Goal: Task Accomplishment & Management: Manage account settings

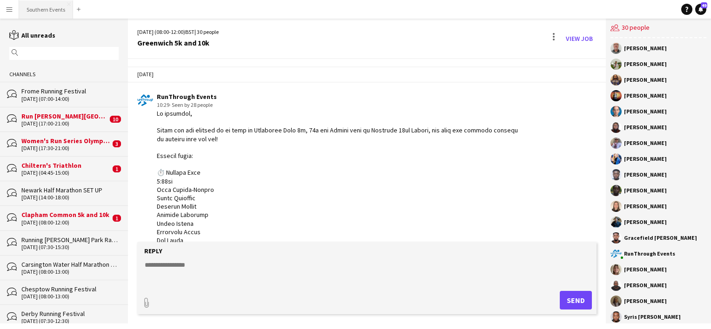
scroll to position [1784, 0]
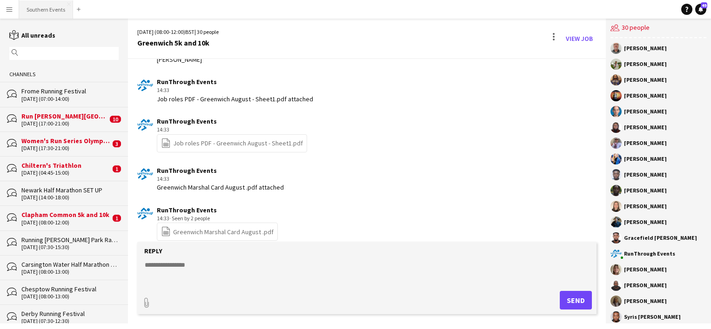
click at [44, 15] on button "Southern Events Close" at bounding box center [46, 9] width 54 height 18
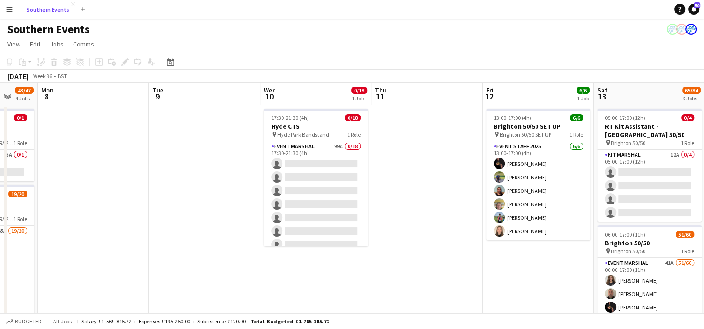
scroll to position [0, 275]
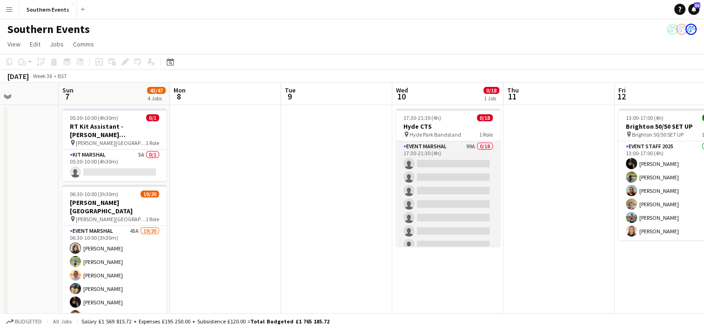
click at [449, 197] on app-card-role "Event Marshal 99A 0/18 17:30-21:30 (4h) single-neutral-actions single-neutral-a…" at bounding box center [448, 271] width 104 height 261
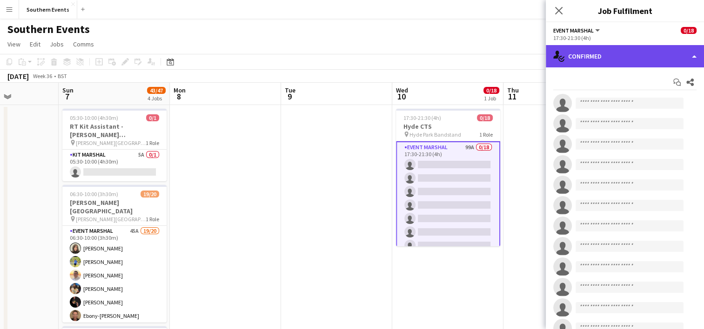
click at [591, 61] on div "single-neutral-actions-check-2 Confirmed" at bounding box center [625, 56] width 158 height 22
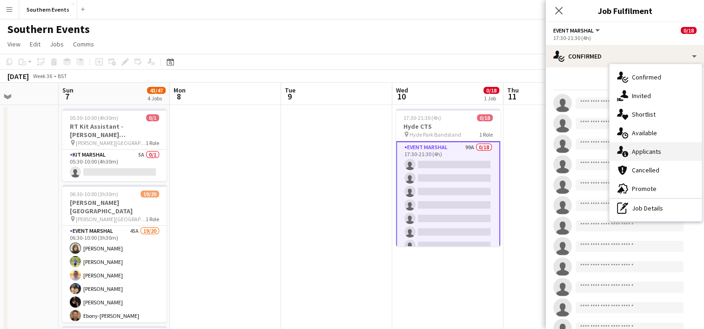
click at [646, 160] on div "single-neutral-actions-information Applicants" at bounding box center [656, 151] width 92 height 19
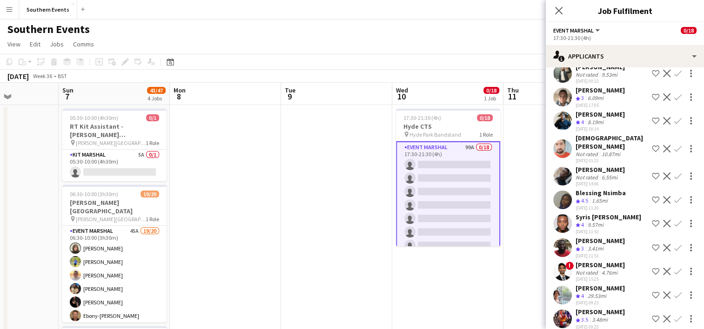
scroll to position [270, 0]
click at [674, 124] on app-icon "Confirm" at bounding box center [677, 120] width 7 height 7
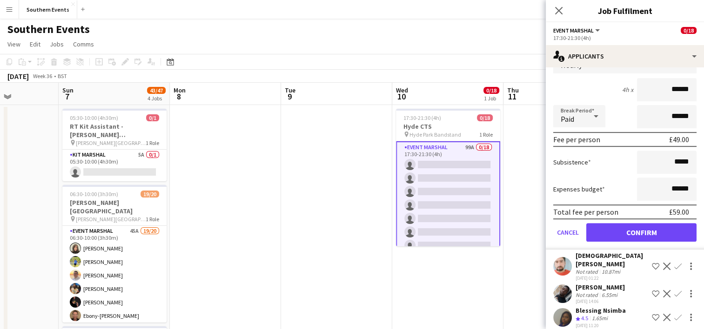
scroll to position [363, 0]
click at [621, 241] on button "Confirm" at bounding box center [641, 232] width 110 height 19
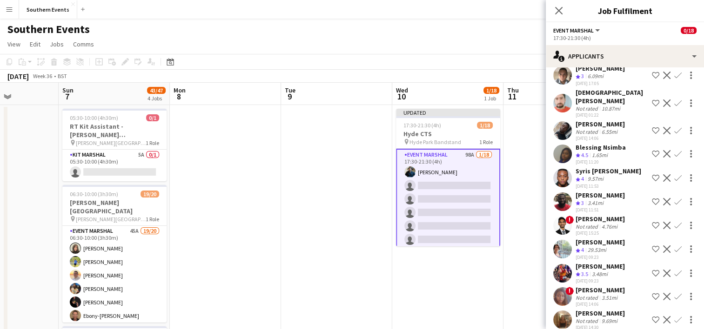
scroll to position [295, 0]
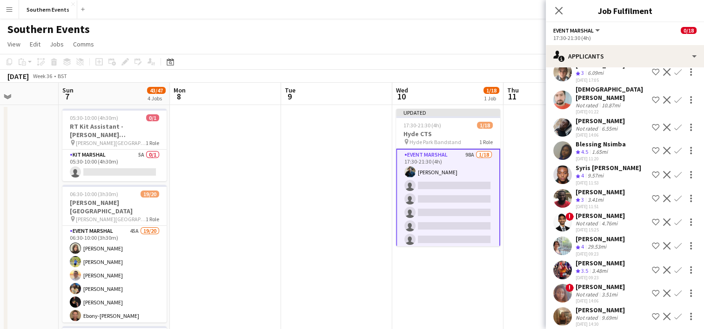
click at [674, 154] on app-icon "Confirm" at bounding box center [677, 150] width 7 height 7
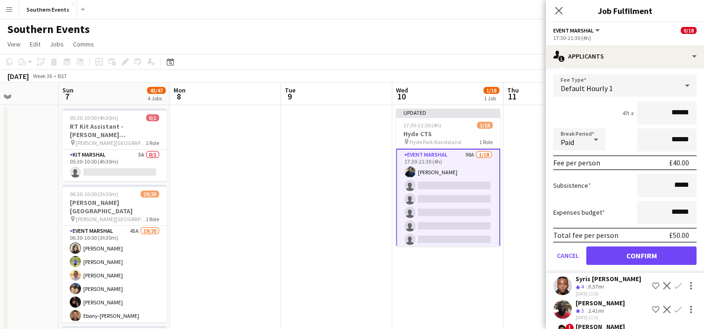
scroll to position [395, 0]
click at [626, 257] on button "Confirm" at bounding box center [641, 256] width 110 height 19
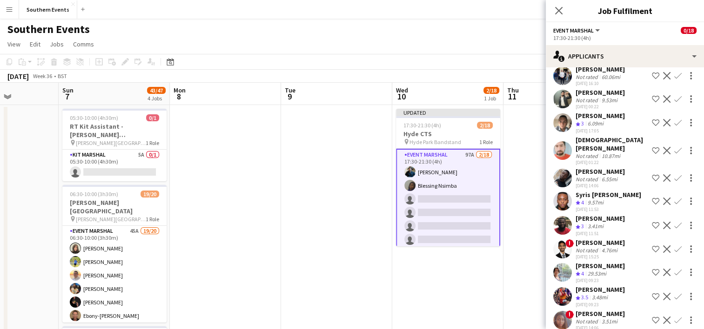
scroll to position [248, 0]
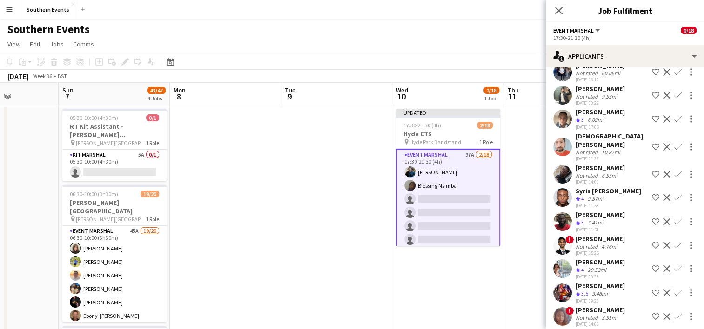
click at [674, 201] on app-icon "Confirm" at bounding box center [677, 197] width 7 height 7
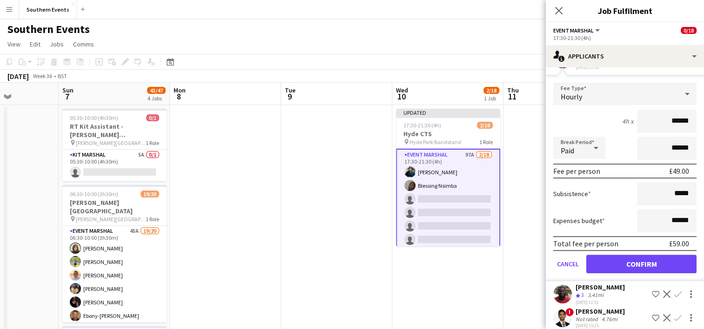
scroll to position [389, 0]
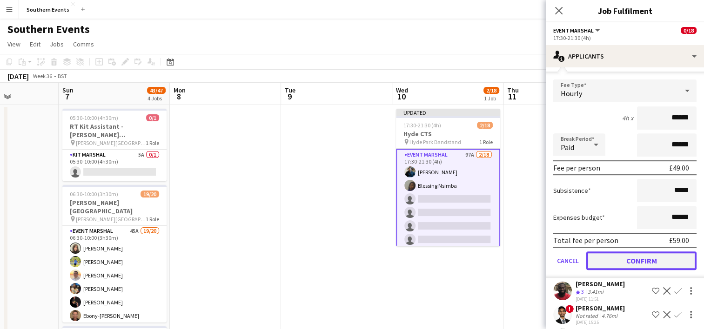
click at [623, 267] on button "Confirm" at bounding box center [641, 261] width 110 height 19
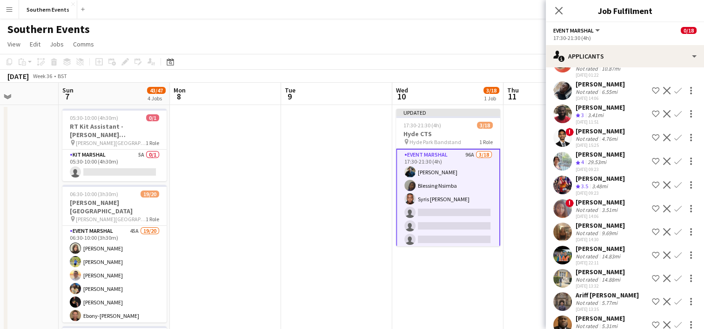
scroll to position [335, 0]
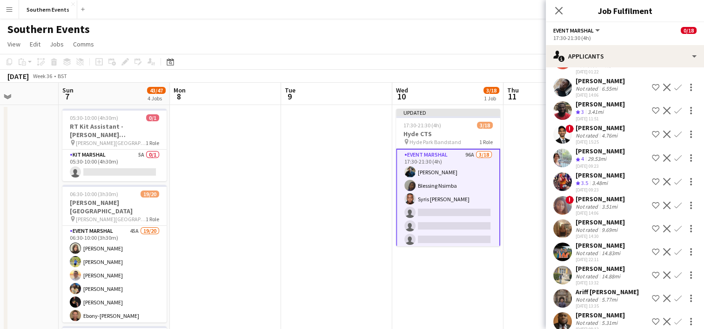
click at [674, 162] on app-icon "Confirm" at bounding box center [677, 157] width 7 height 7
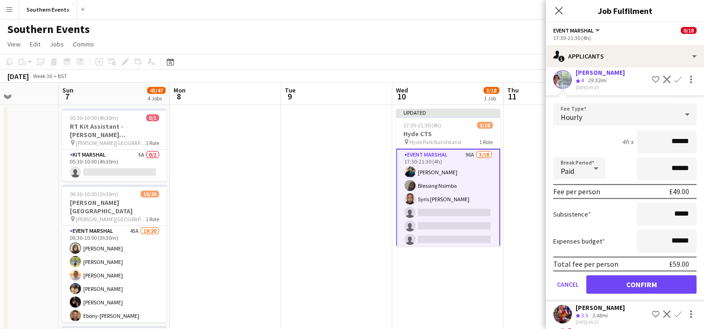
scroll to position [416, 0]
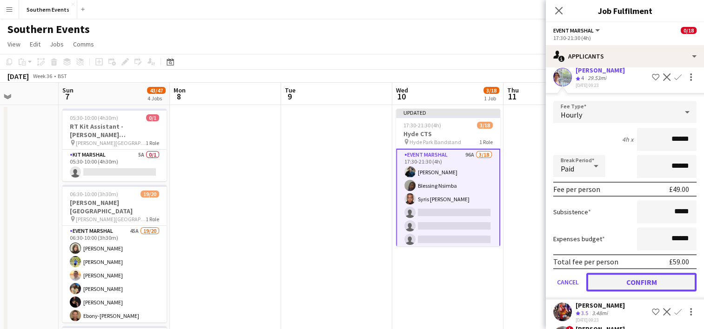
click at [614, 292] on button "Confirm" at bounding box center [641, 282] width 110 height 19
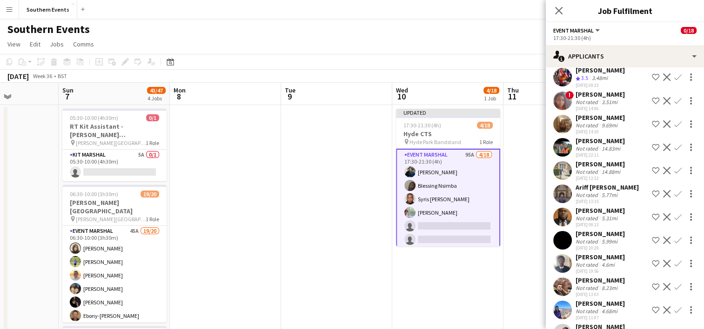
click at [674, 81] on app-icon "Confirm" at bounding box center [677, 77] width 7 height 7
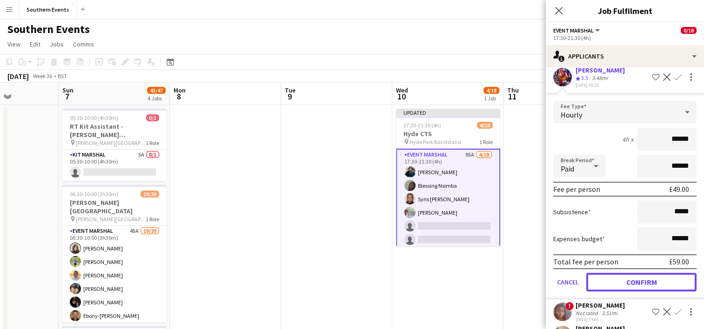
drag, startPoint x: 618, startPoint y: 293, endPoint x: 622, endPoint y: 255, distance: 37.9
click at [618, 292] on button "Confirm" at bounding box center [641, 282] width 110 height 19
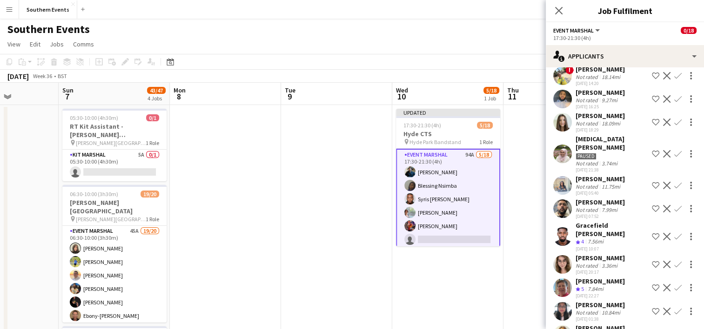
scroll to position [784, 0]
click at [674, 240] on app-icon "Confirm" at bounding box center [677, 235] width 7 height 7
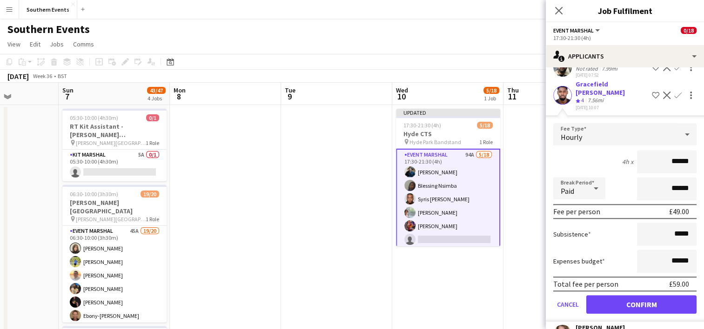
scroll to position [930, 0]
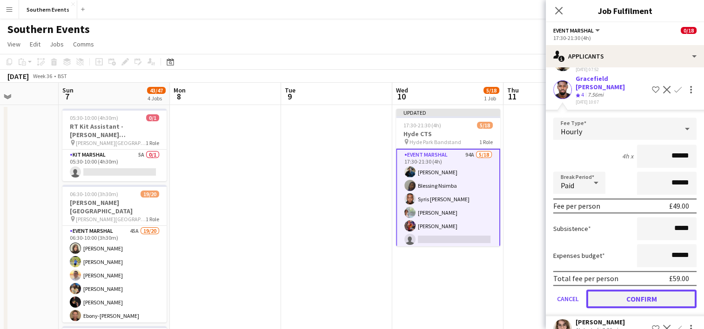
click at [612, 306] on button "Confirm" at bounding box center [641, 299] width 110 height 19
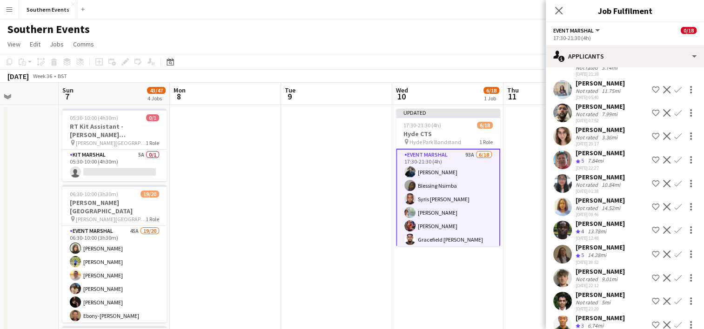
scroll to position [877, 0]
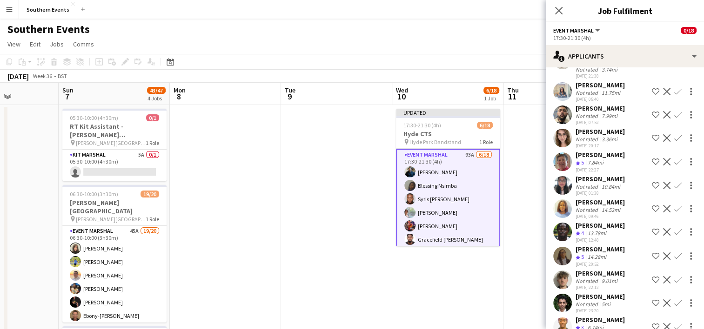
click at [674, 163] on app-icon "Confirm" at bounding box center [677, 161] width 7 height 7
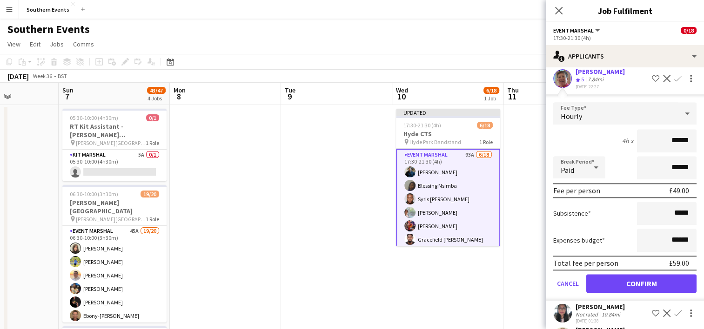
scroll to position [962, 0]
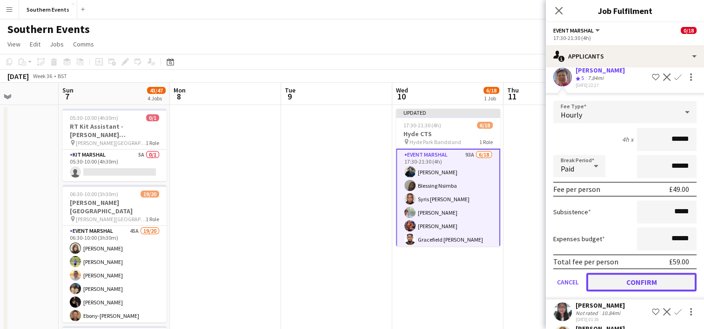
click at [616, 287] on button "Confirm" at bounding box center [641, 282] width 110 height 19
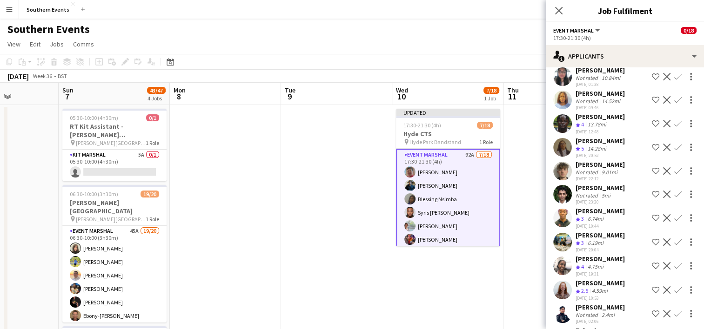
click at [674, 127] on app-icon "Confirm" at bounding box center [677, 123] width 7 height 7
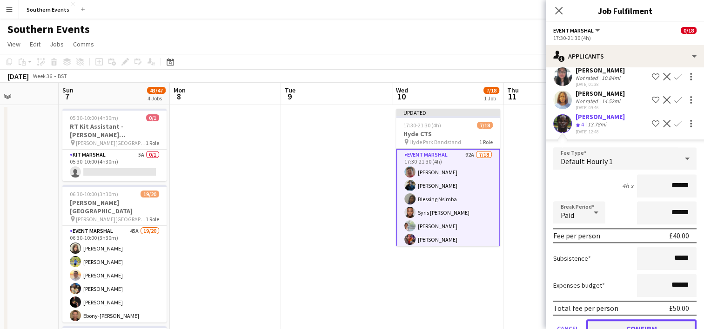
click at [629, 328] on button "Confirm" at bounding box center [641, 329] width 110 height 19
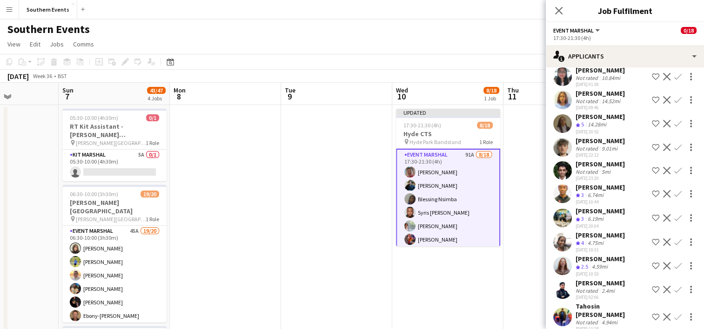
click at [674, 127] on app-icon "Confirm" at bounding box center [677, 123] width 7 height 7
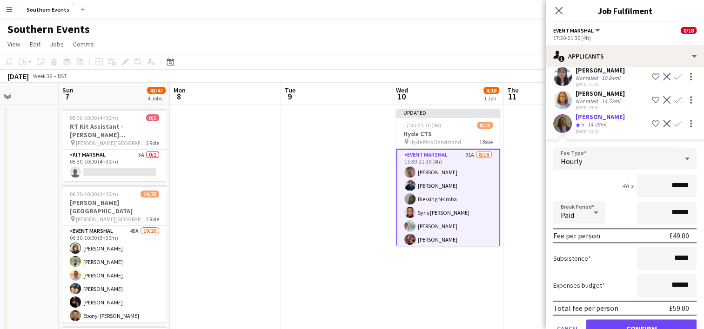
click at [674, 195] on input "******" at bounding box center [667, 185] width 60 height 23
type input "******"
click at [596, 189] on div "4h x ******" at bounding box center [624, 185] width 143 height 23
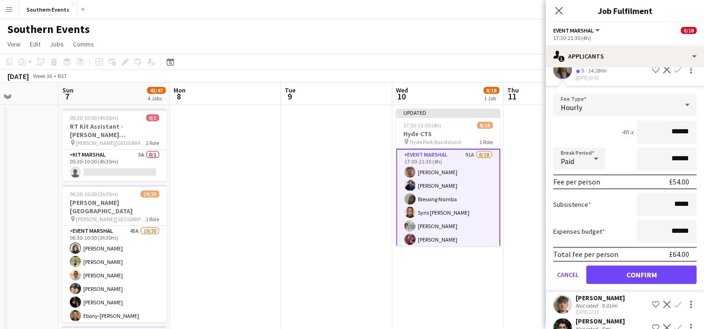
scroll to position [1022, 0]
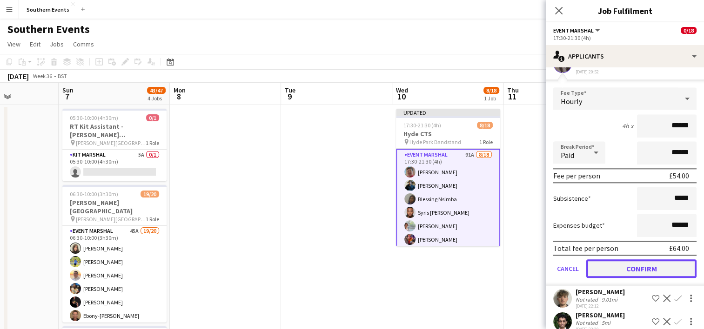
click at [622, 276] on button "Confirm" at bounding box center [641, 269] width 110 height 19
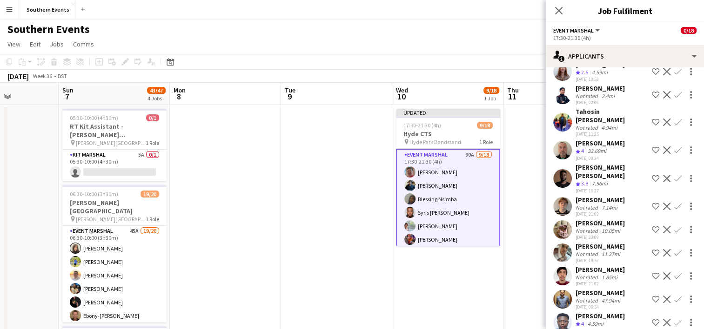
scroll to position [1133, 0]
click at [674, 146] on app-icon "Confirm" at bounding box center [677, 149] width 7 height 7
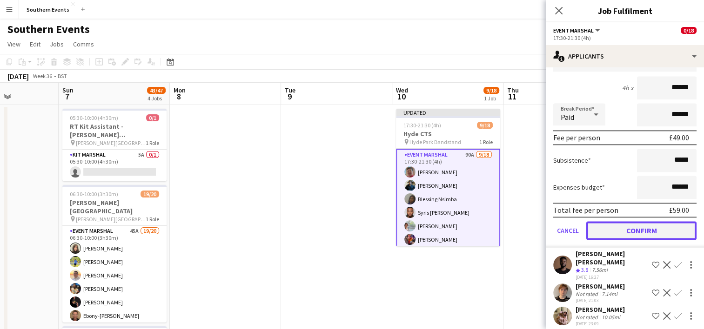
click at [624, 230] on button "Confirm" at bounding box center [641, 230] width 110 height 19
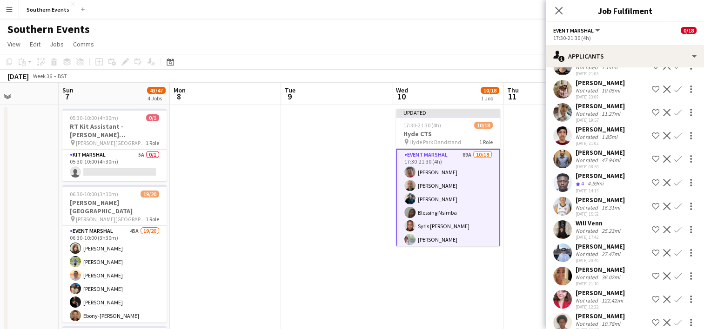
scroll to position [1249, 0]
click at [674, 179] on app-icon "Confirm" at bounding box center [677, 182] width 7 height 7
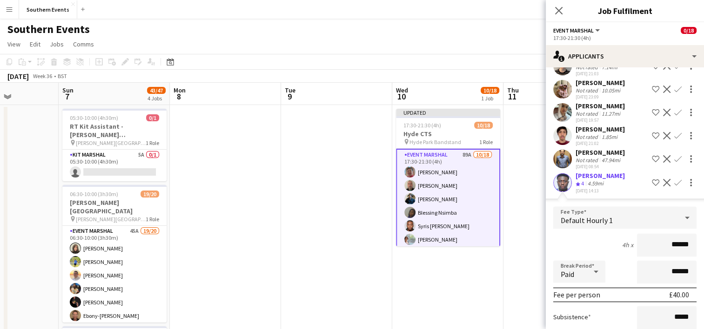
scroll to position [1334, 0]
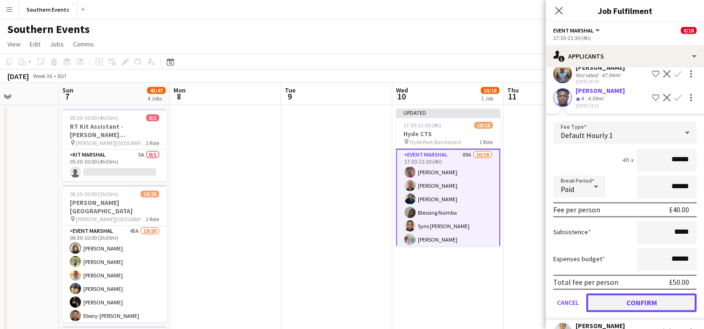
click at [618, 294] on button "Confirm" at bounding box center [641, 303] width 110 height 19
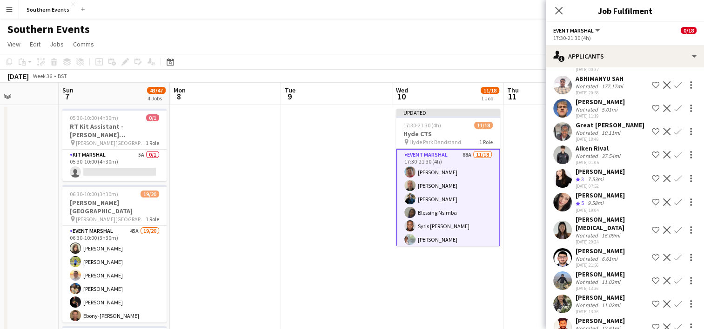
scroll to position [1838, 0]
click at [674, 200] on app-icon "Confirm" at bounding box center [677, 203] width 7 height 7
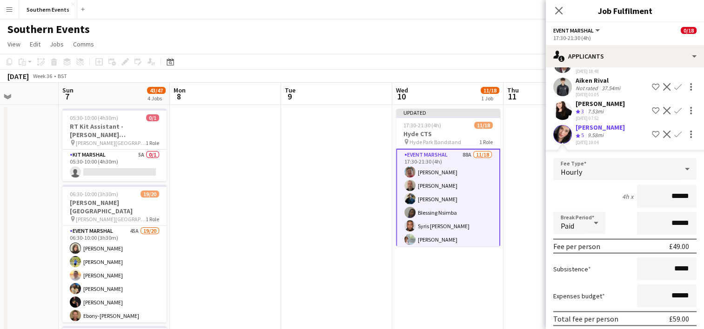
scroll to position [1909, 0]
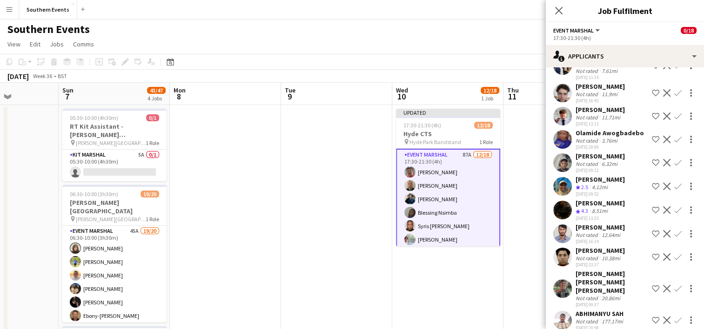
scroll to position [1603, 0]
click at [674, 208] on app-icon "Confirm" at bounding box center [677, 211] width 7 height 7
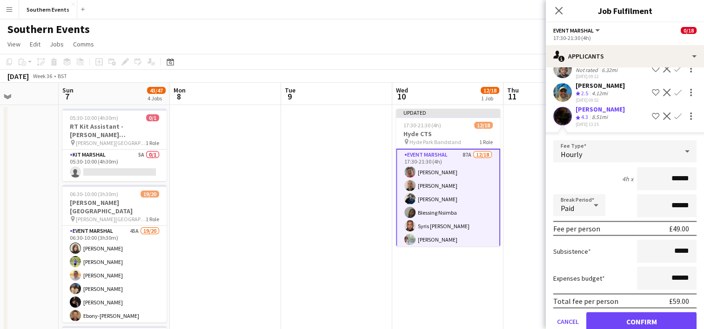
scroll to position [1705, 0]
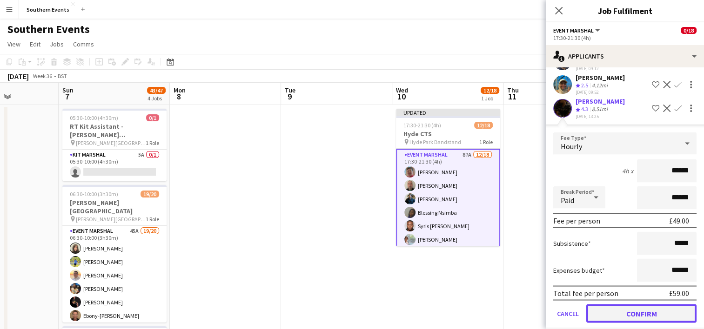
click at [627, 307] on button "Confirm" at bounding box center [641, 313] width 110 height 19
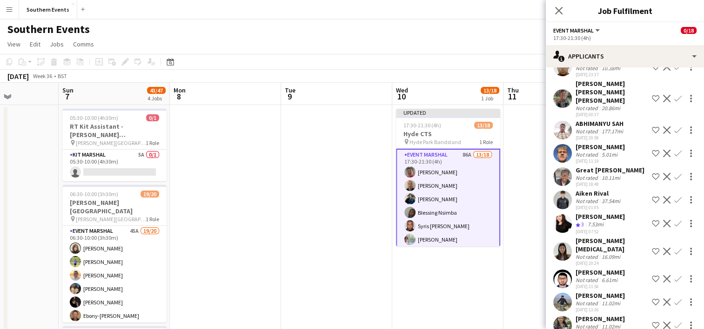
scroll to position [1897, 0]
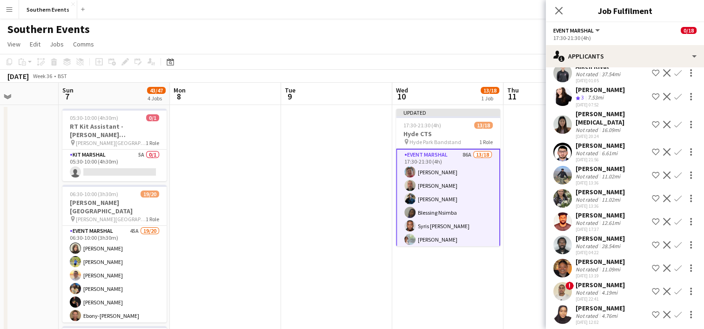
click at [674, 265] on app-icon "Confirm" at bounding box center [677, 268] width 7 height 7
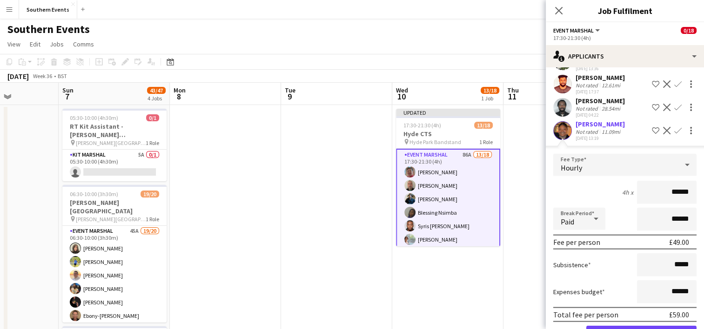
scroll to position [2040, 0]
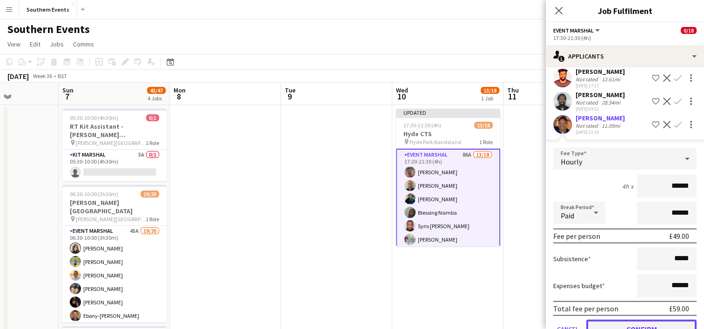
click at [614, 320] on button "Confirm" at bounding box center [641, 329] width 110 height 19
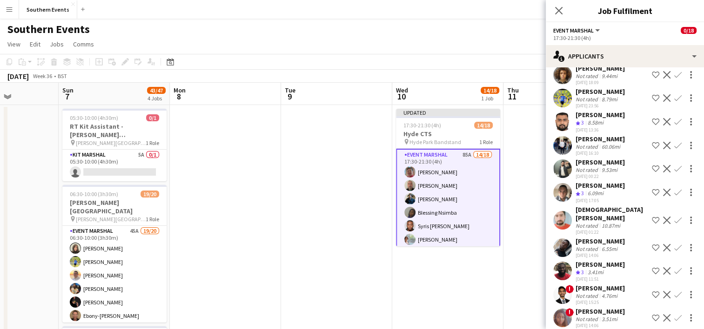
scroll to position [0, 0]
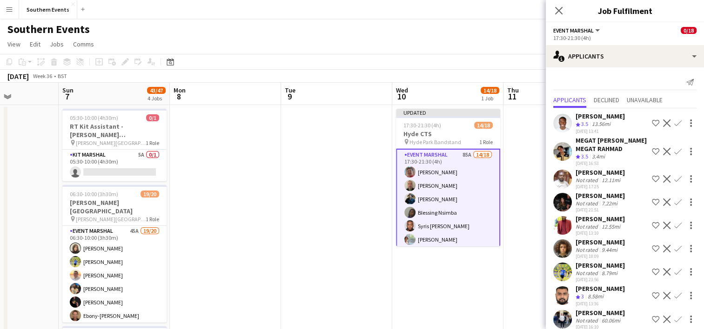
click at [674, 123] on app-icon "Confirm" at bounding box center [677, 123] width 7 height 7
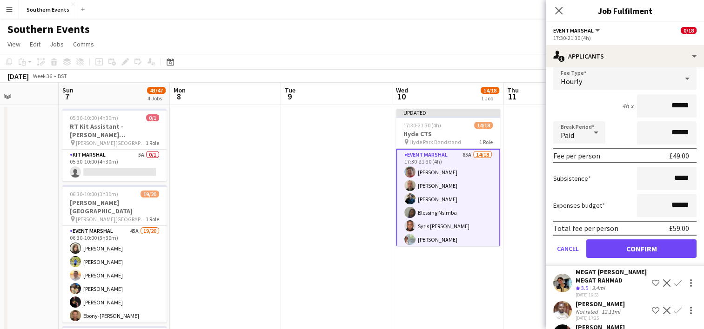
scroll to position [82, 0]
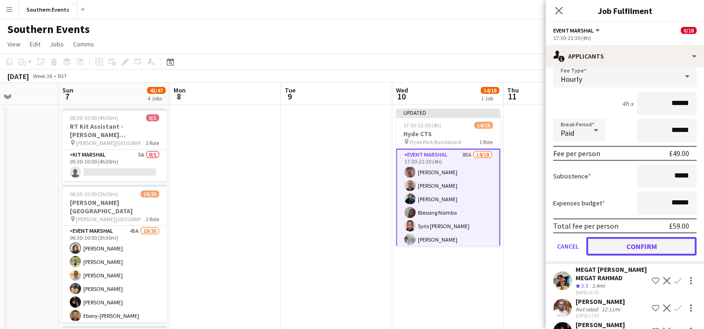
click at [634, 248] on button "Confirm" at bounding box center [641, 246] width 110 height 19
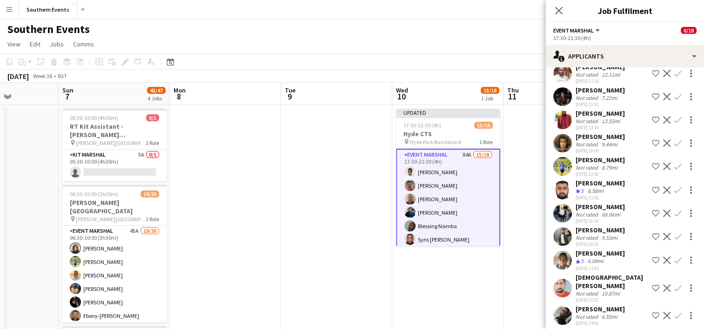
scroll to position [0, 0]
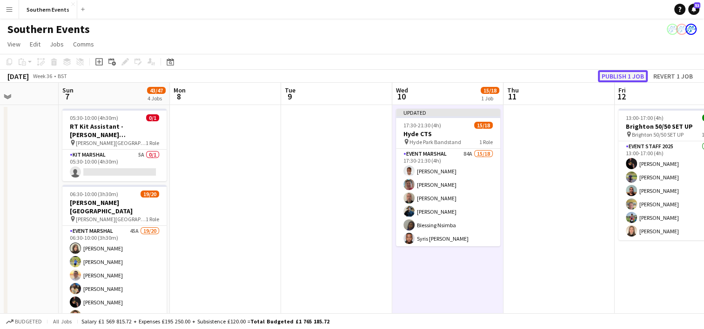
click at [614, 76] on button "Publish 1 job" at bounding box center [623, 76] width 50 height 12
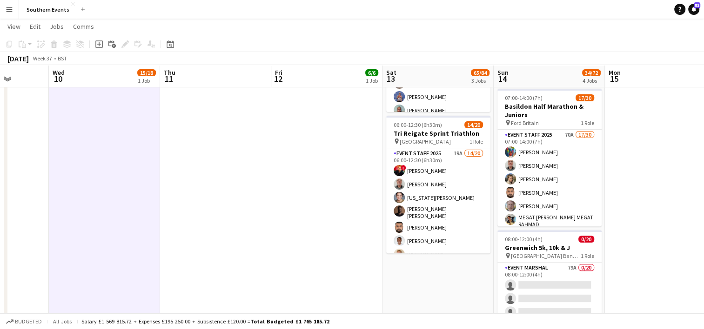
scroll to position [324, 0]
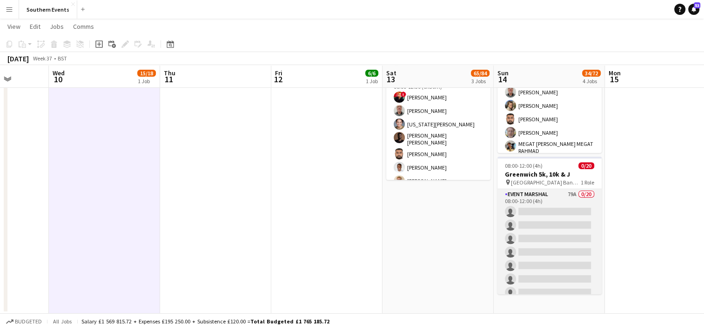
click at [549, 227] on app-card-role "Event Marshal 79A 0/20 08:00-12:00 (4h) single-neutral-actions single-neutral-a…" at bounding box center [549, 333] width 104 height 288
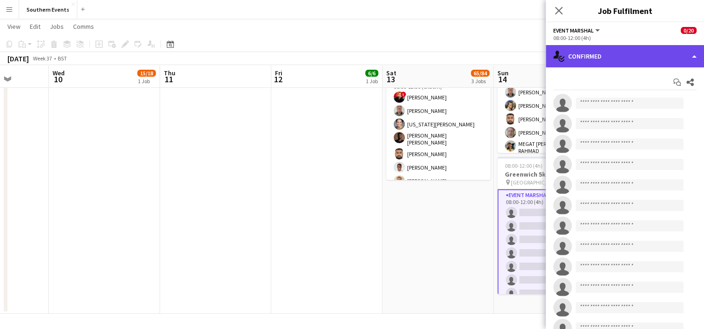
click at [624, 58] on div "single-neutral-actions-check-2 Confirmed" at bounding box center [625, 56] width 158 height 22
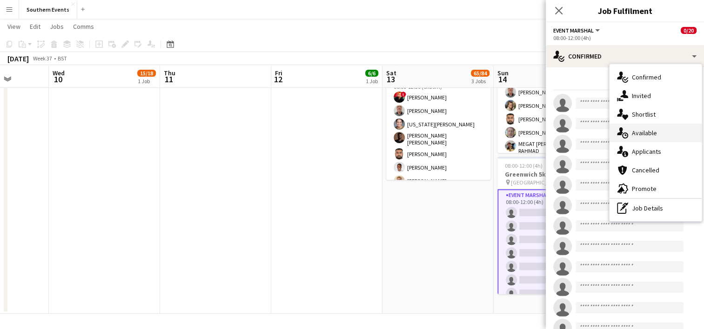
click at [654, 135] on div "single-neutral-actions-upload Available" at bounding box center [656, 133] width 92 height 19
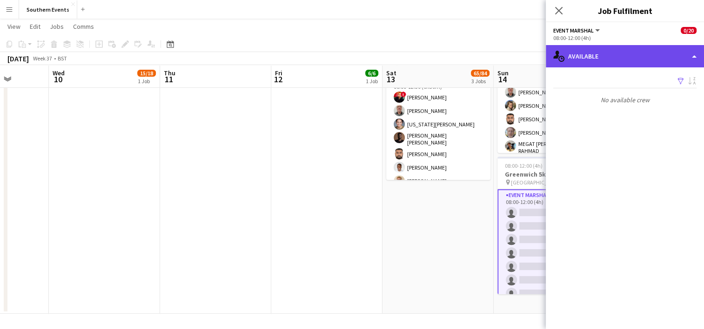
click at [616, 60] on div "single-neutral-actions-upload Available" at bounding box center [625, 56] width 158 height 22
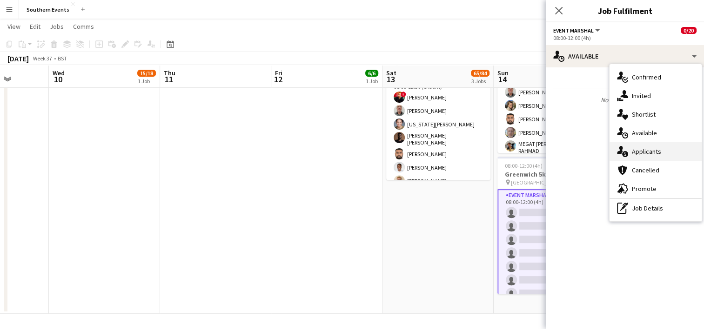
click at [645, 156] on div "single-neutral-actions-information Applicants" at bounding box center [656, 151] width 92 height 19
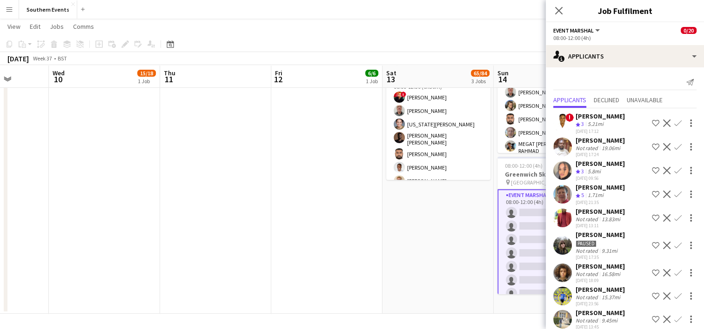
click at [674, 191] on app-icon "Confirm" at bounding box center [677, 194] width 7 height 7
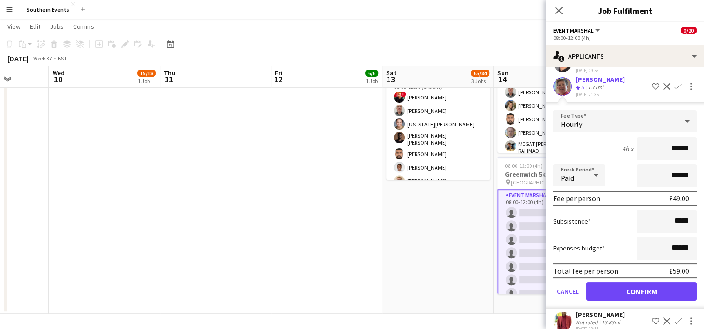
scroll to position [109, 0]
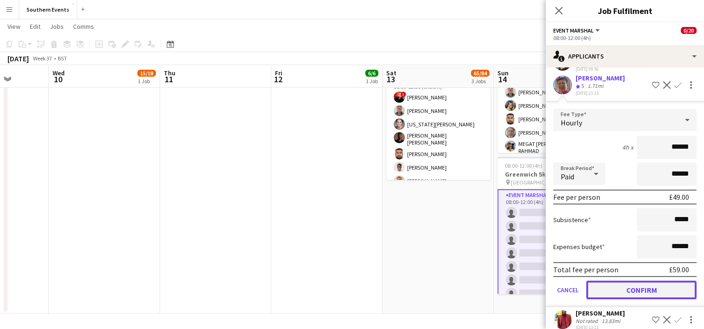
click at [633, 284] on button "Confirm" at bounding box center [641, 290] width 110 height 19
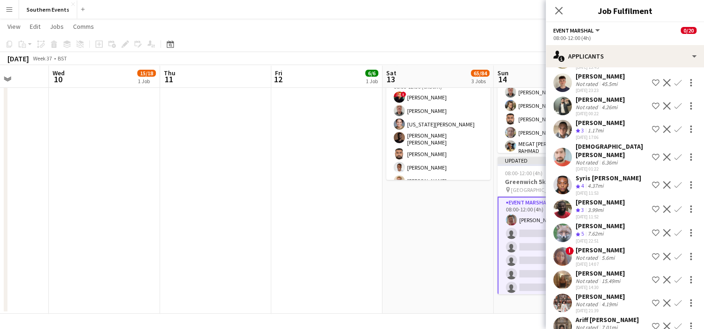
scroll to position [239, 0]
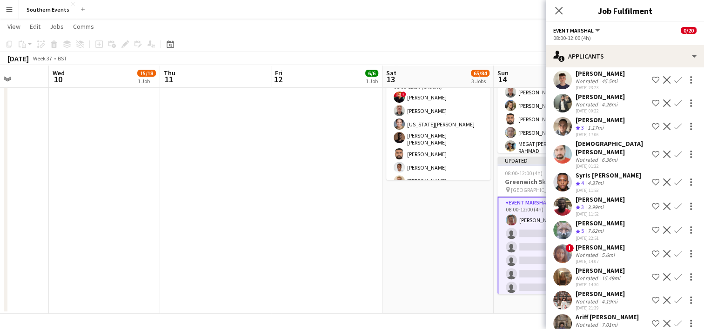
click at [674, 179] on app-icon "Confirm" at bounding box center [677, 182] width 7 height 7
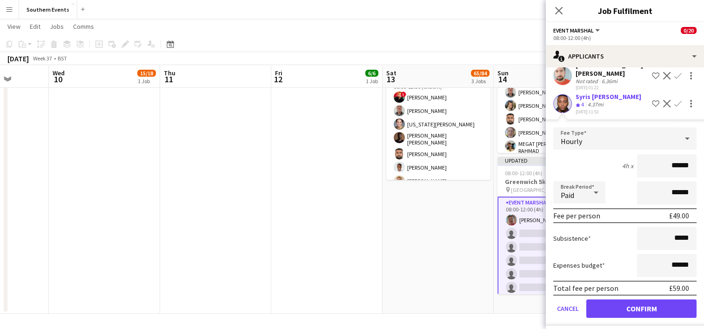
scroll to position [322, 0]
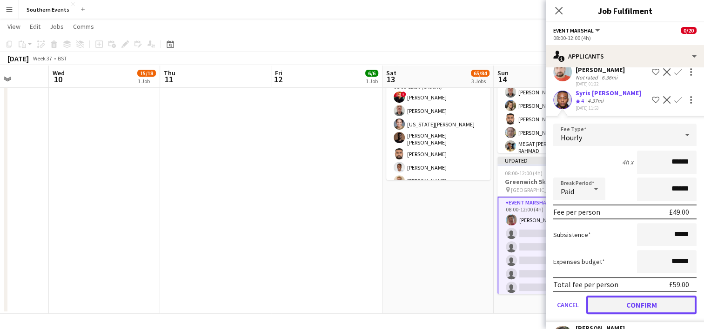
click at [629, 296] on button "Confirm" at bounding box center [641, 305] width 110 height 19
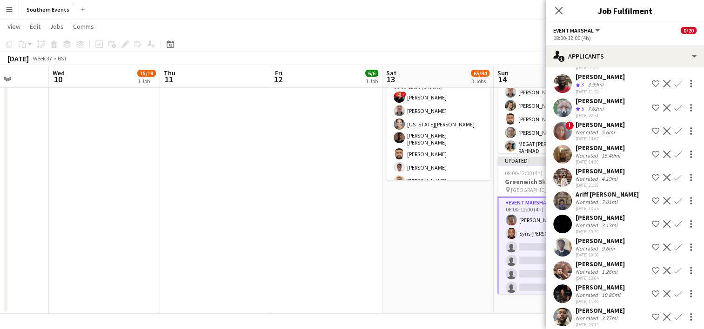
scroll to position [342, 0]
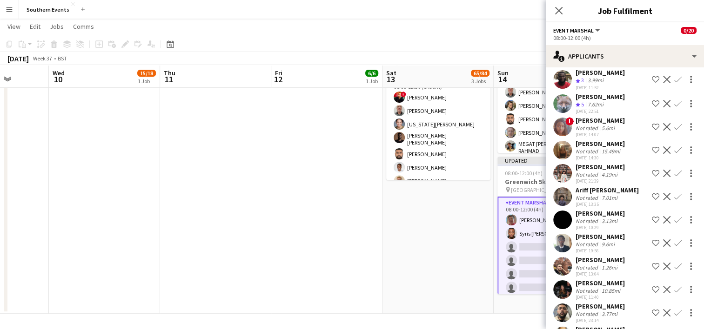
click at [674, 107] on app-icon "Confirm" at bounding box center [677, 103] width 7 height 7
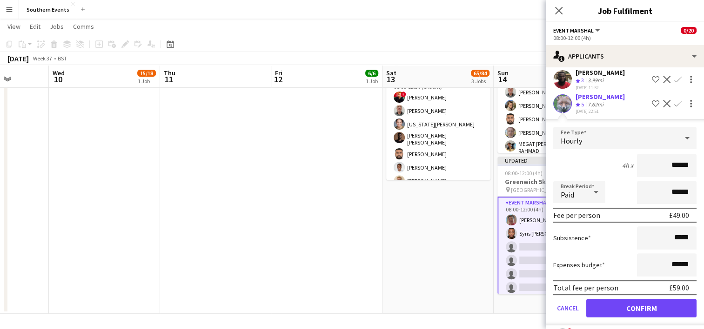
click at [675, 177] on input "******" at bounding box center [667, 165] width 60 height 23
type input "******"
drag, startPoint x: 626, startPoint y: 248, endPoint x: 611, endPoint y: 264, distance: 22.4
click at [611, 264] on div "Expenses budget ******" at bounding box center [624, 265] width 143 height 23
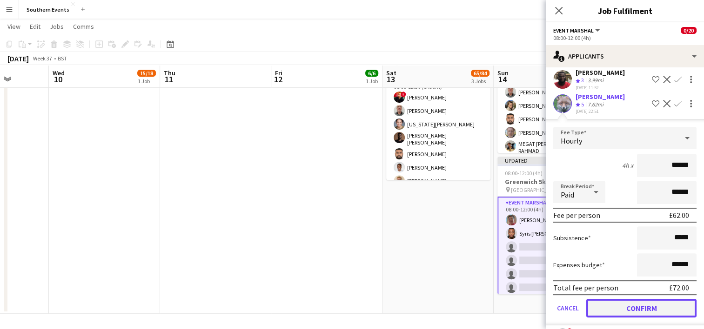
click at [616, 311] on button "Confirm" at bounding box center [641, 308] width 110 height 19
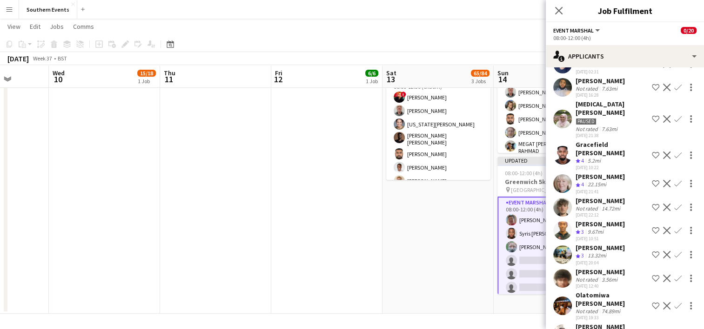
scroll to position [615, 0]
click at [674, 158] on app-icon "Confirm" at bounding box center [677, 154] width 7 height 7
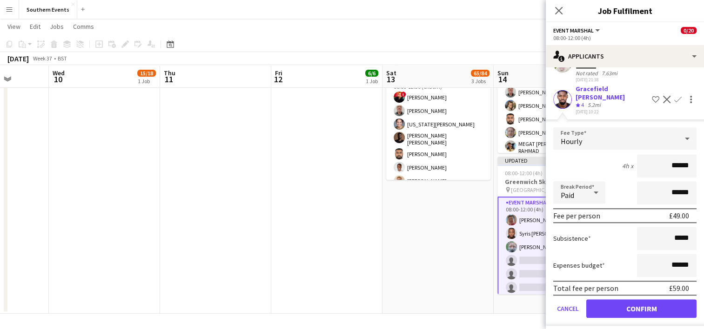
scroll to position [671, 0]
click at [629, 303] on button "Confirm" at bounding box center [641, 308] width 110 height 19
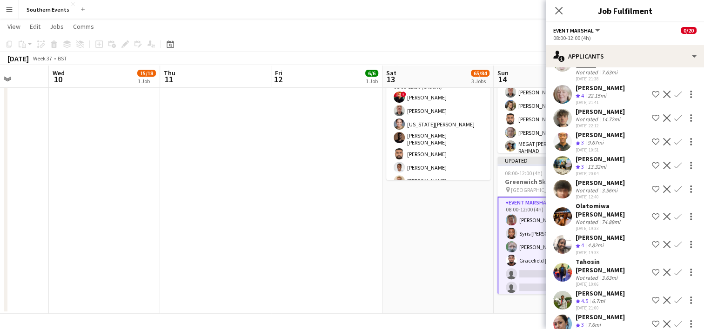
click at [674, 98] on app-icon "Confirm" at bounding box center [677, 94] width 7 height 7
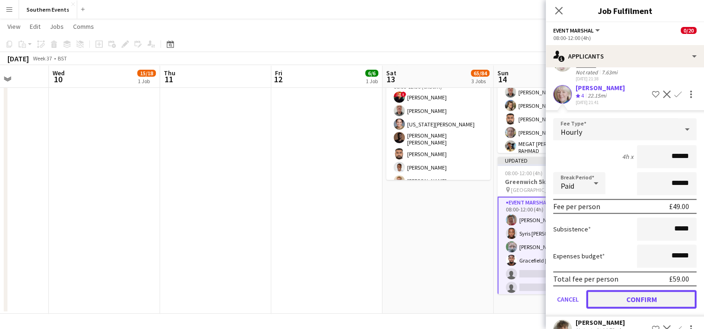
click at [627, 303] on button "Confirm" at bounding box center [641, 299] width 110 height 19
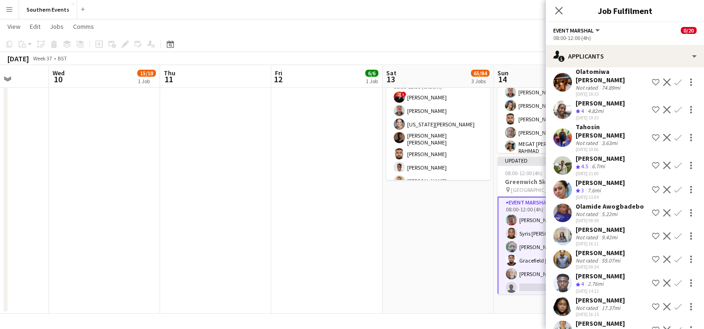
scroll to position [785, 0]
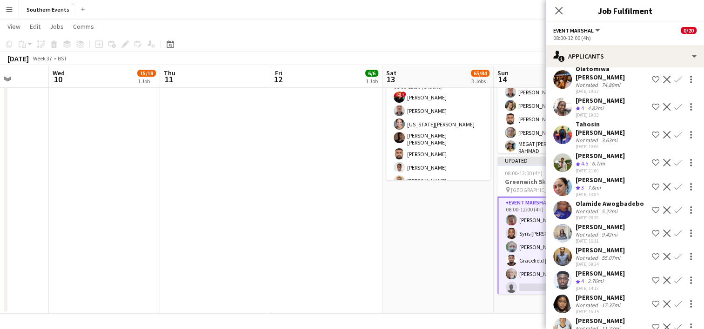
click at [674, 159] on app-icon "Confirm" at bounding box center [677, 162] width 7 height 7
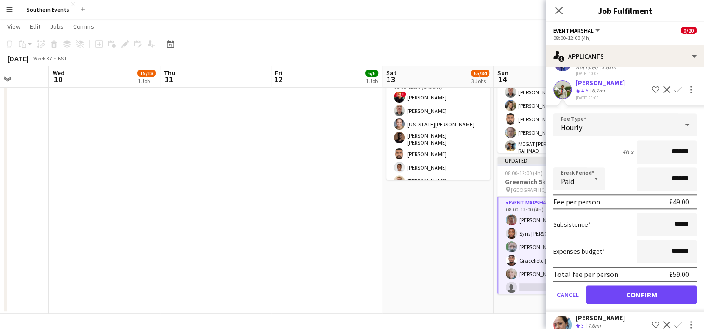
scroll to position [861, 0]
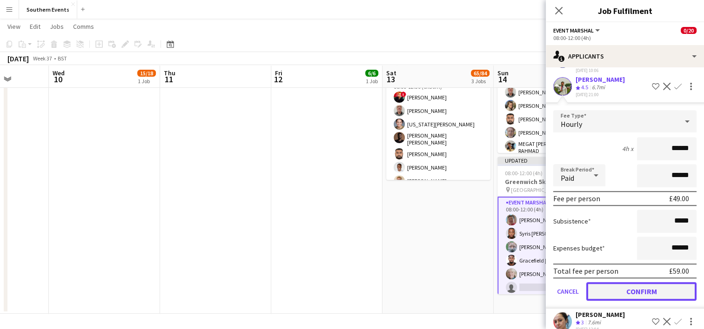
click at [618, 282] on button "Confirm" at bounding box center [641, 291] width 110 height 19
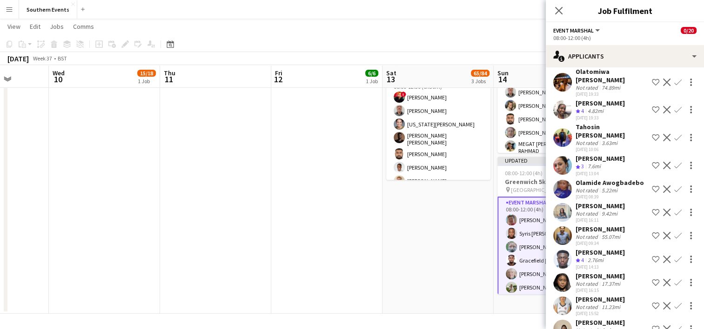
scroll to position [784, 0]
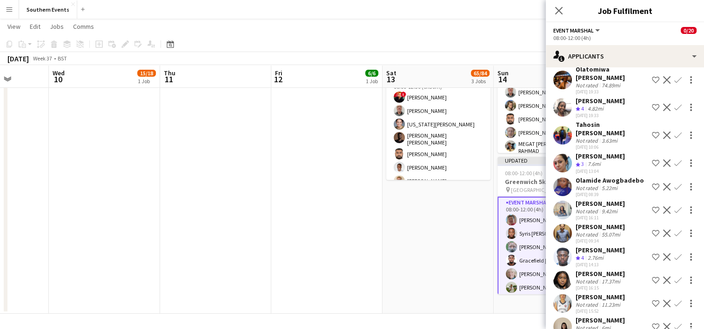
click at [674, 160] on app-icon "Confirm" at bounding box center [677, 163] width 7 height 7
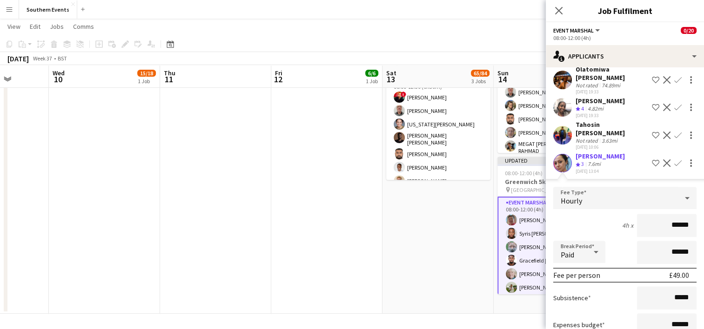
scroll to position [837, 0]
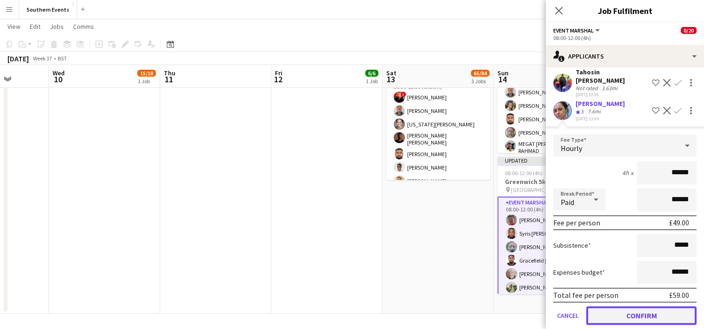
click at [613, 307] on button "Confirm" at bounding box center [641, 316] width 110 height 19
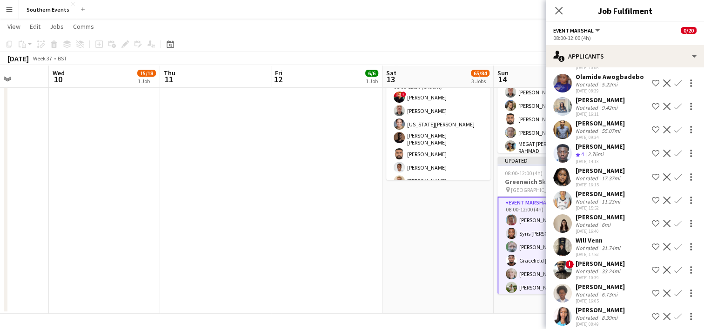
scroll to position [864, 0]
click at [674, 150] on app-icon "Confirm" at bounding box center [677, 153] width 7 height 7
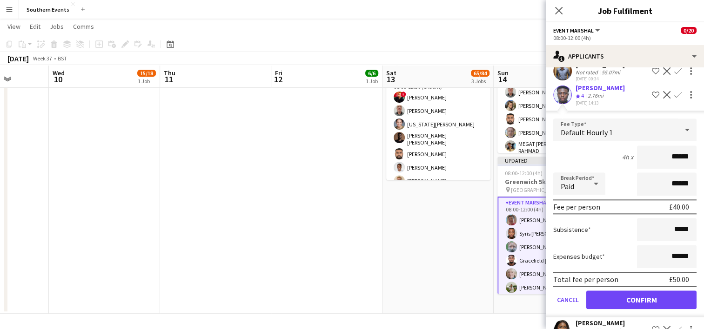
scroll to position [923, 0]
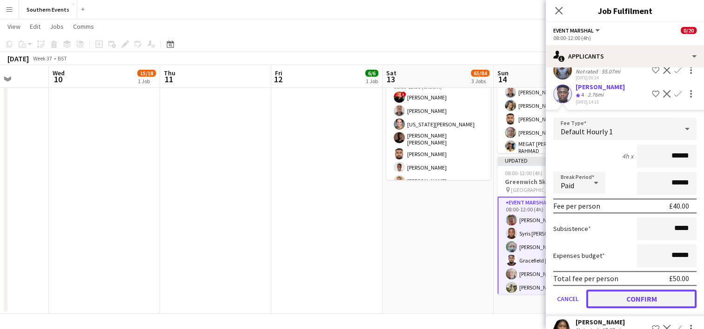
click at [619, 290] on button "Confirm" at bounding box center [641, 299] width 110 height 19
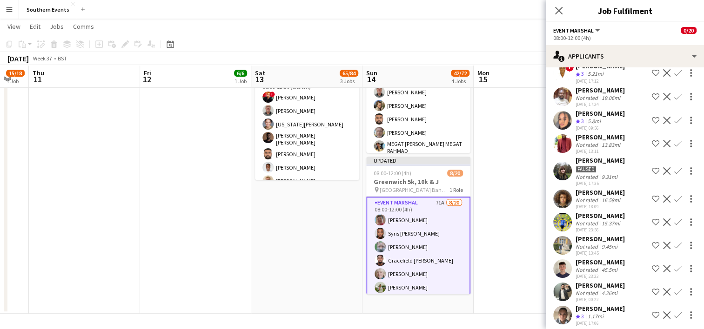
scroll to position [0, 0]
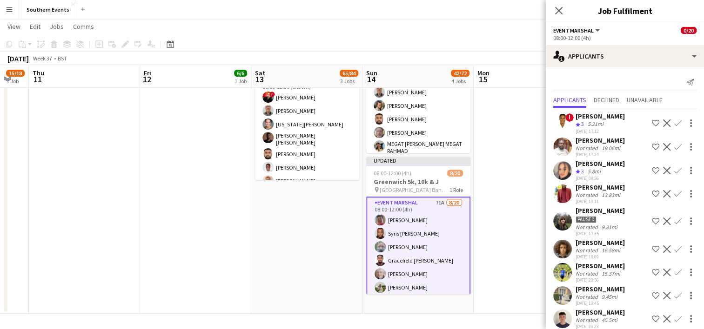
click at [674, 169] on app-icon "Confirm" at bounding box center [677, 170] width 7 height 7
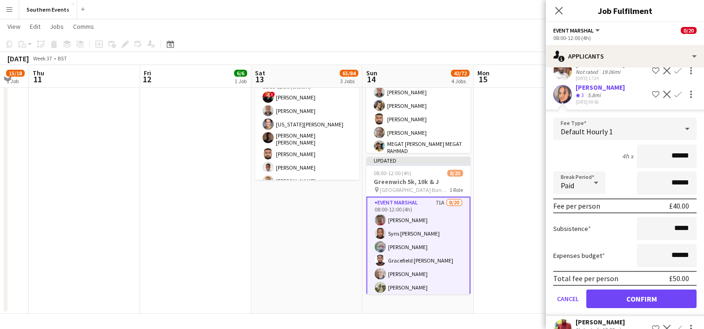
scroll to position [80, 0]
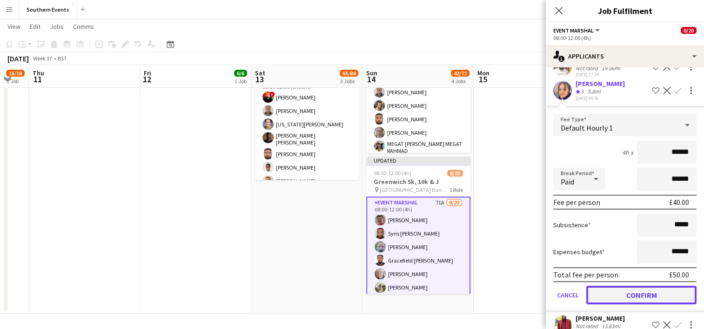
click at [624, 294] on button "Confirm" at bounding box center [641, 295] width 110 height 19
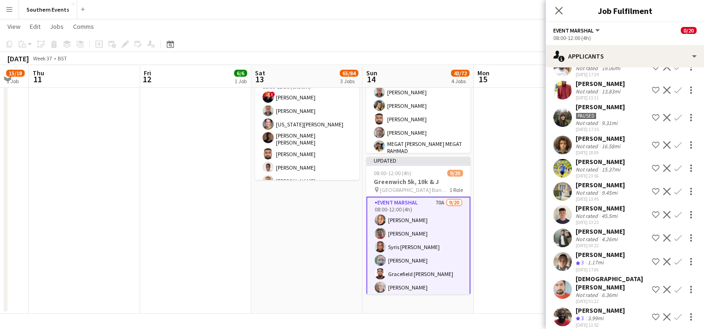
click at [493, 235] on app-date-cell at bounding box center [529, 47] width 111 height 534
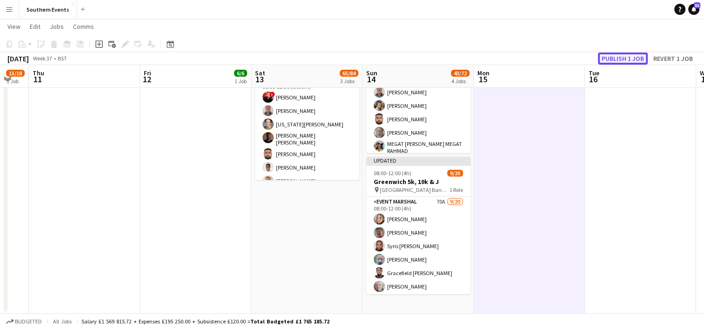
click at [625, 61] on button "Publish 1 job" at bounding box center [623, 59] width 50 height 12
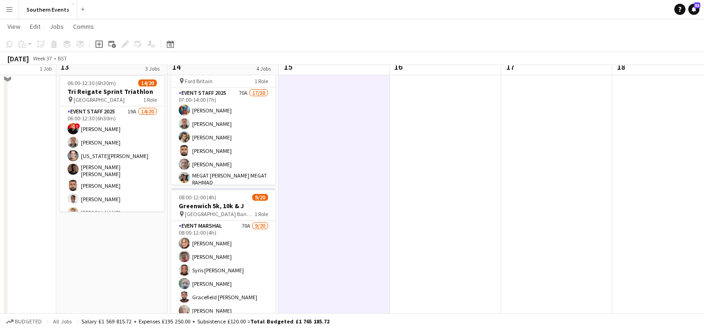
scroll to position [292, 0]
